Goal: Navigation & Orientation: Go to known website

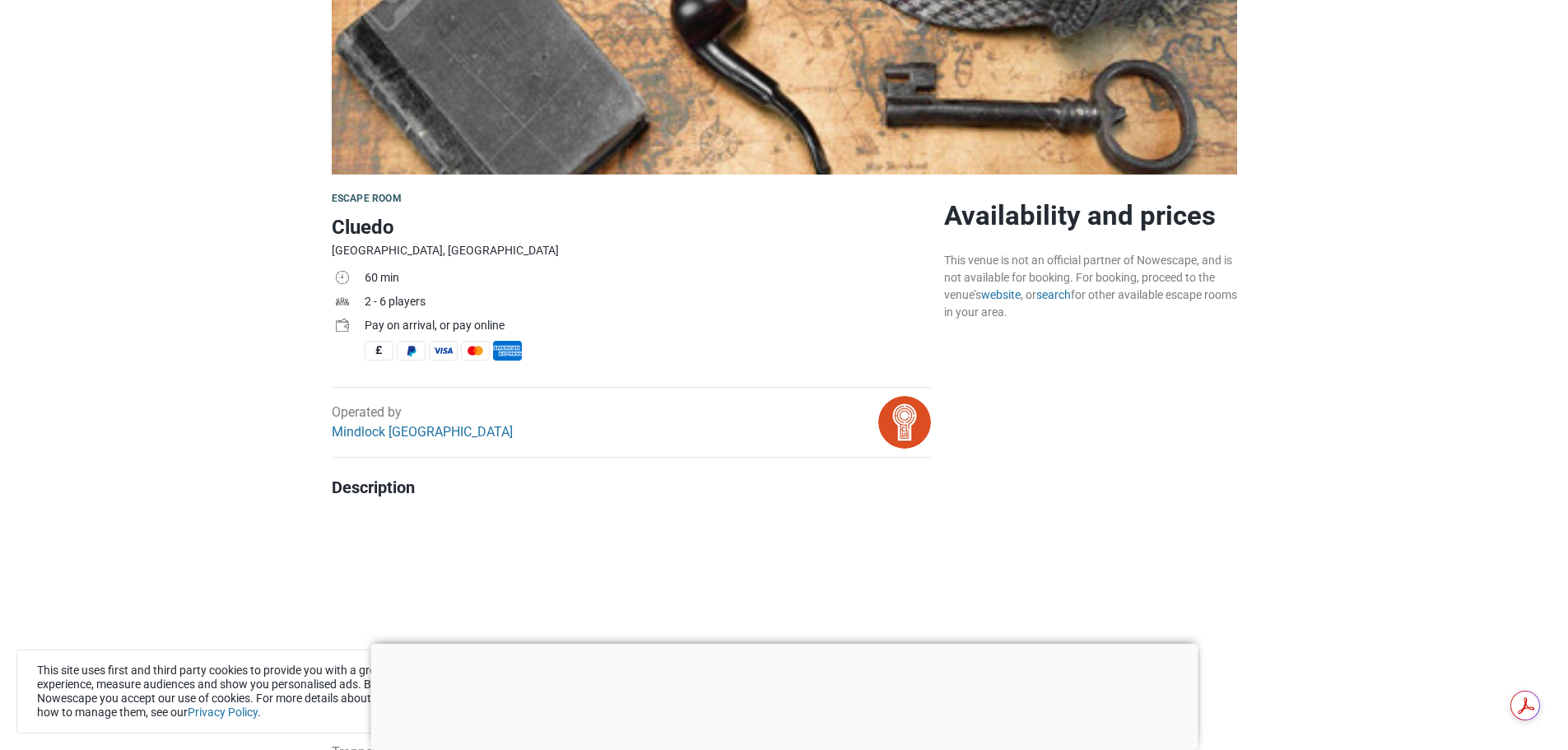
scroll to position [330, 0]
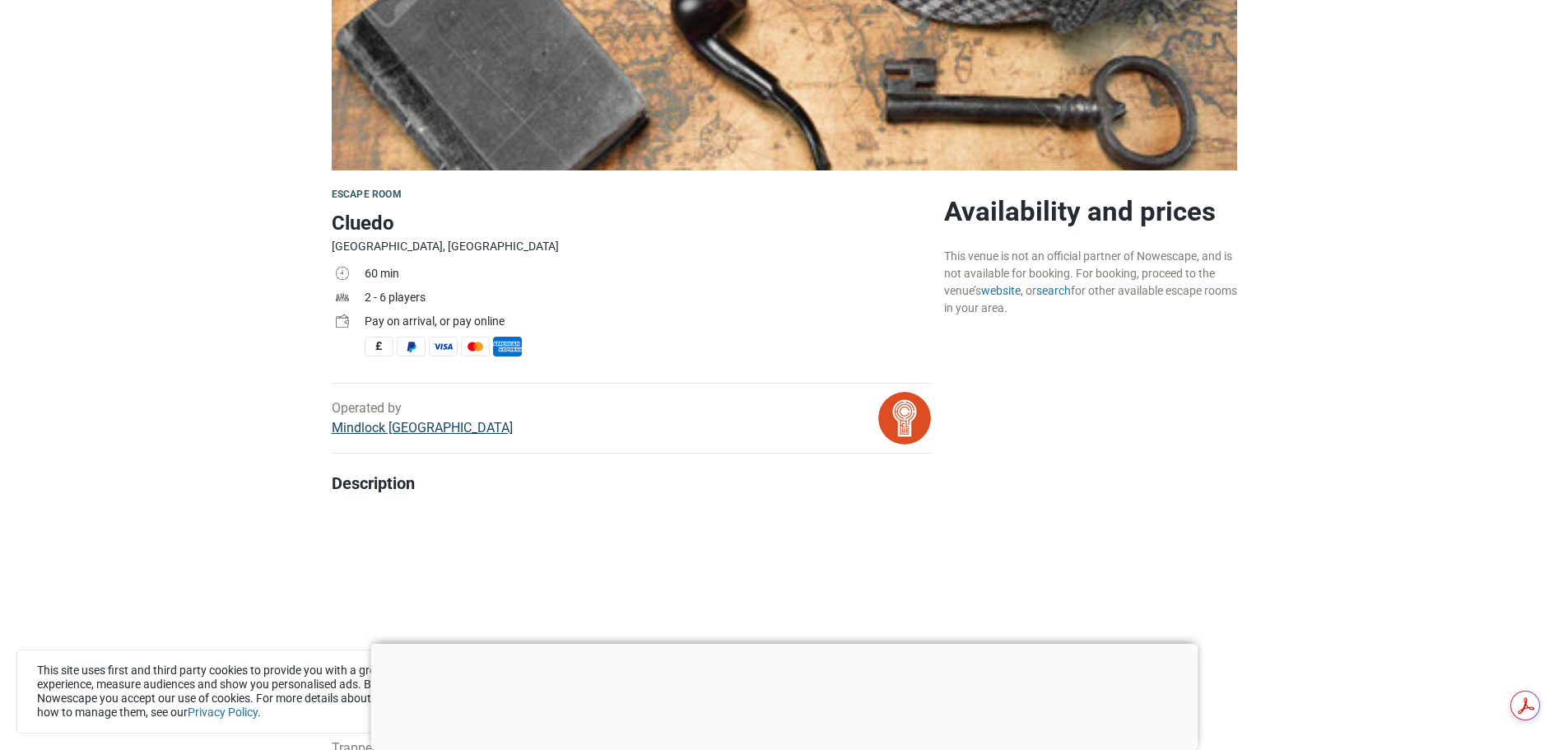
click at [378, 421] on link "Mindlock [GEOGRAPHIC_DATA]" at bounding box center [421, 428] width 181 height 16
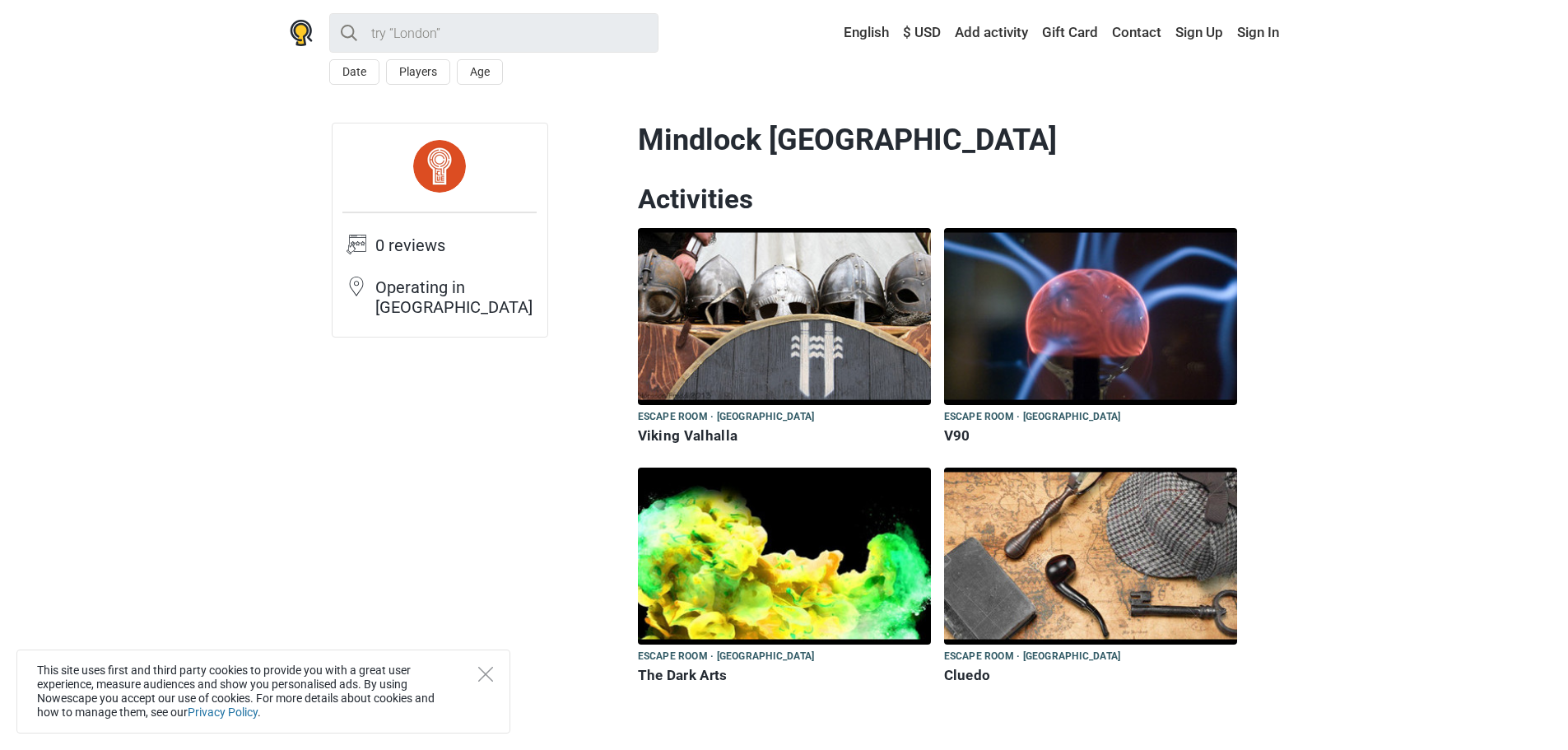
click at [1098, 566] on img at bounding box center [1091, 555] width 293 height 177
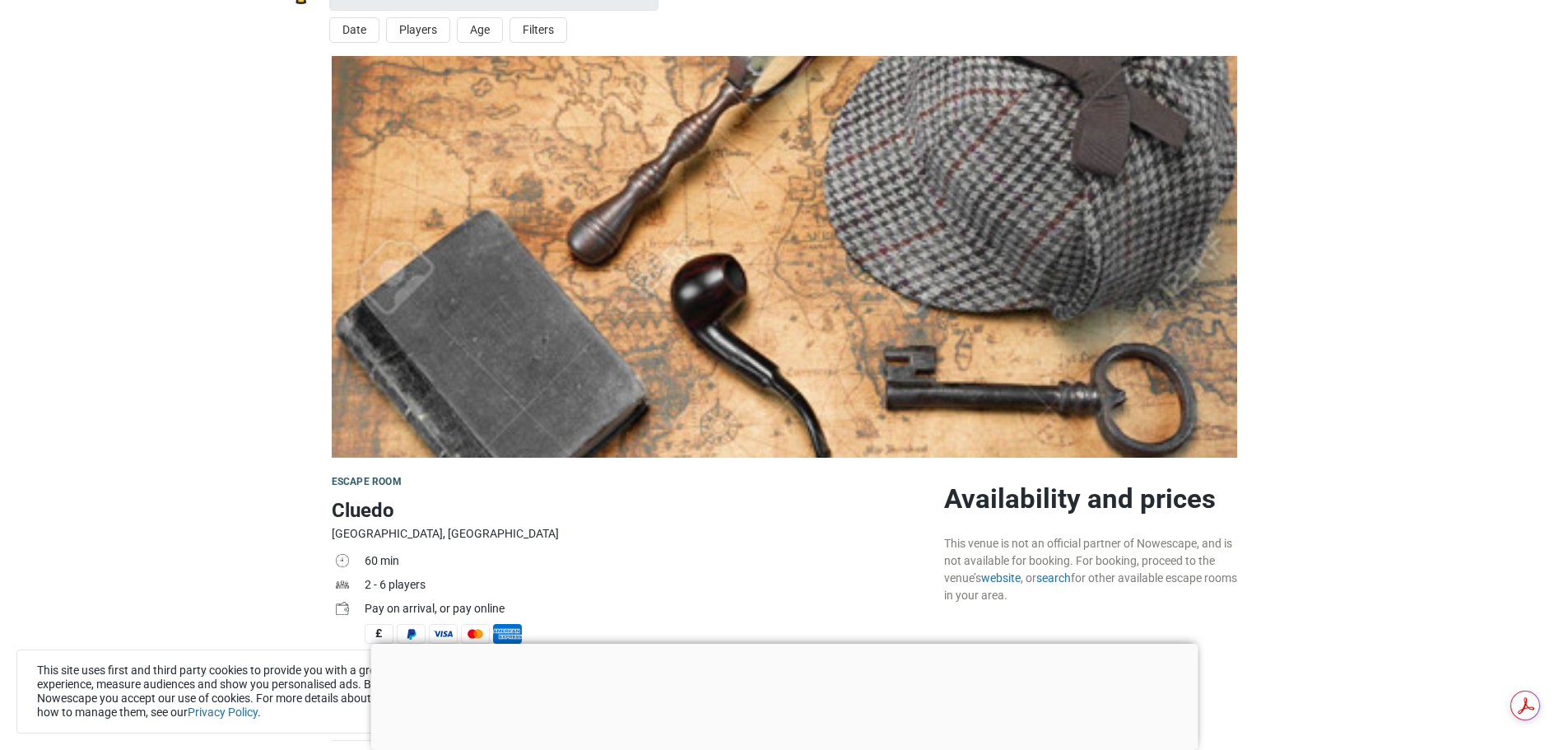
scroll to position [82, 0]
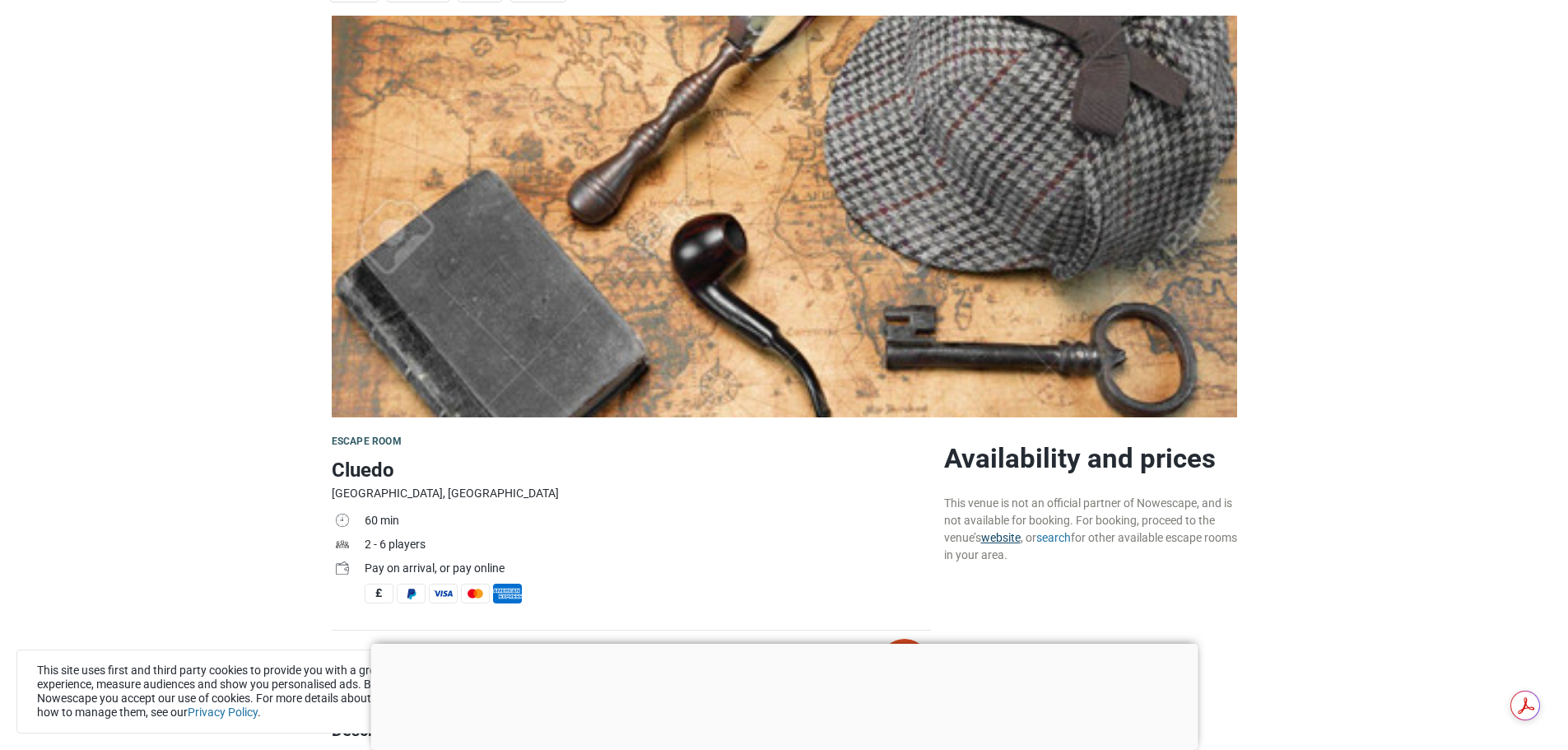
click at [1007, 533] on link "website" at bounding box center [1001, 537] width 40 height 13
